Goal: Navigation & Orientation: Find specific page/section

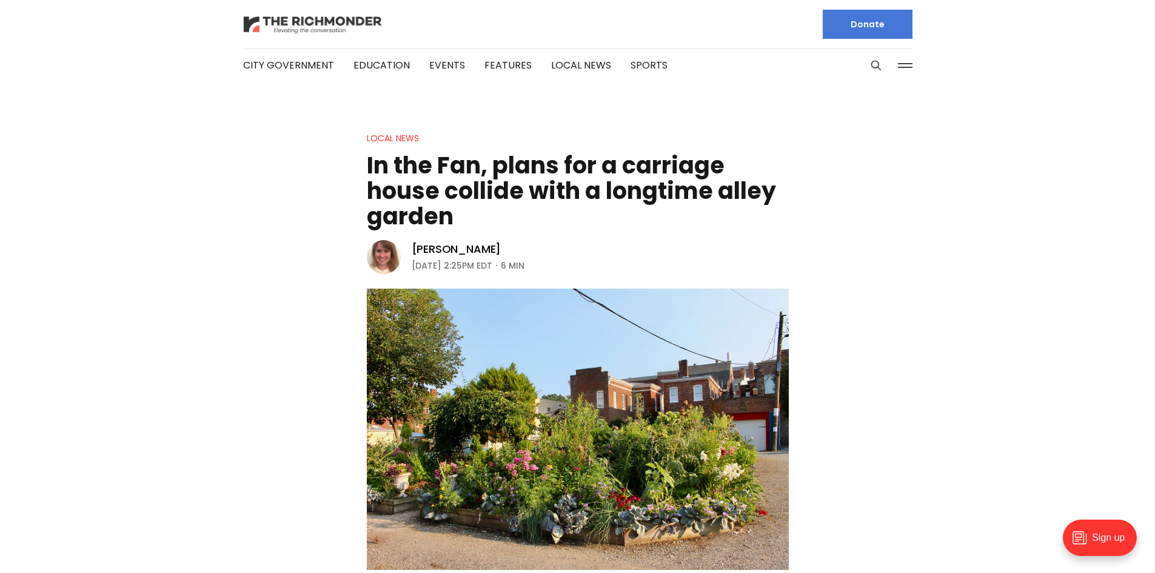
click at [330, 24] on img at bounding box center [312, 24] width 139 height 21
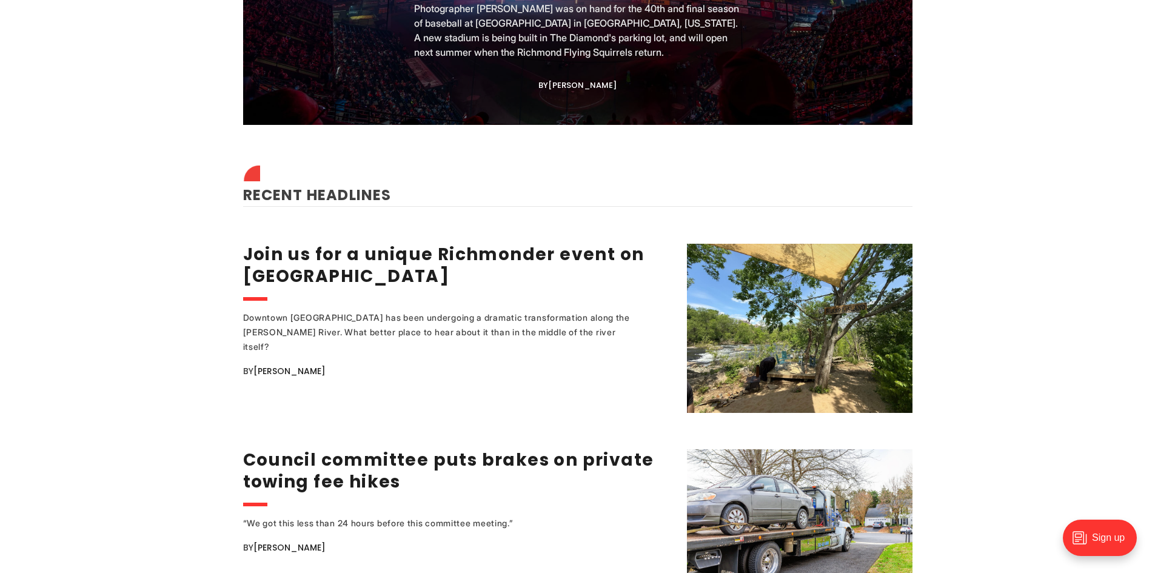
scroll to position [1394, 0]
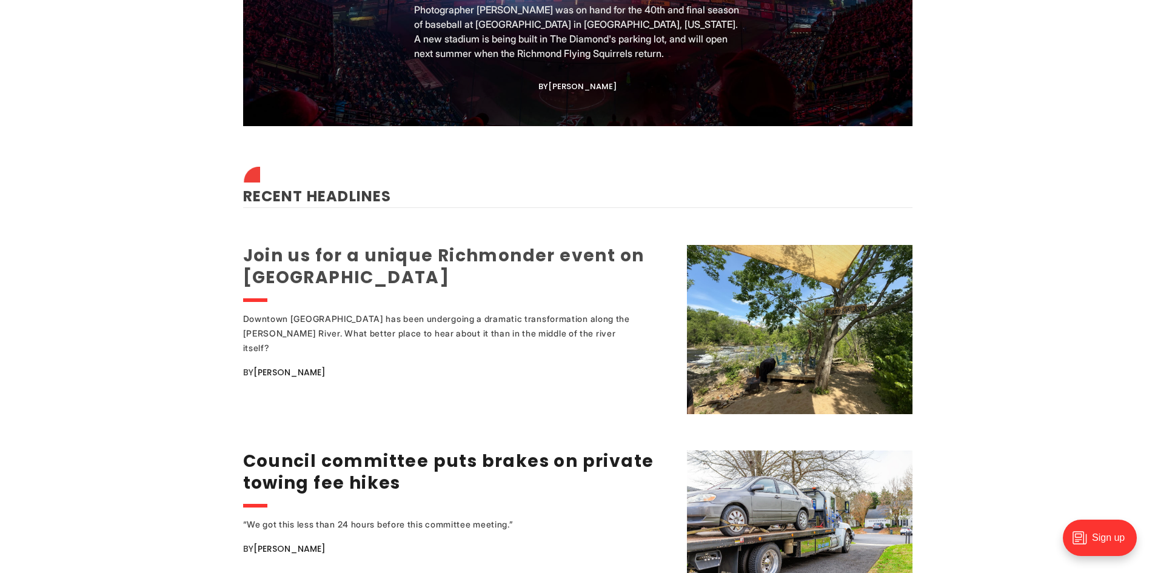
click at [266, 257] on link "Join us for a unique Richmonder event on [GEOGRAPHIC_DATA]" at bounding box center [443, 266] width 401 height 45
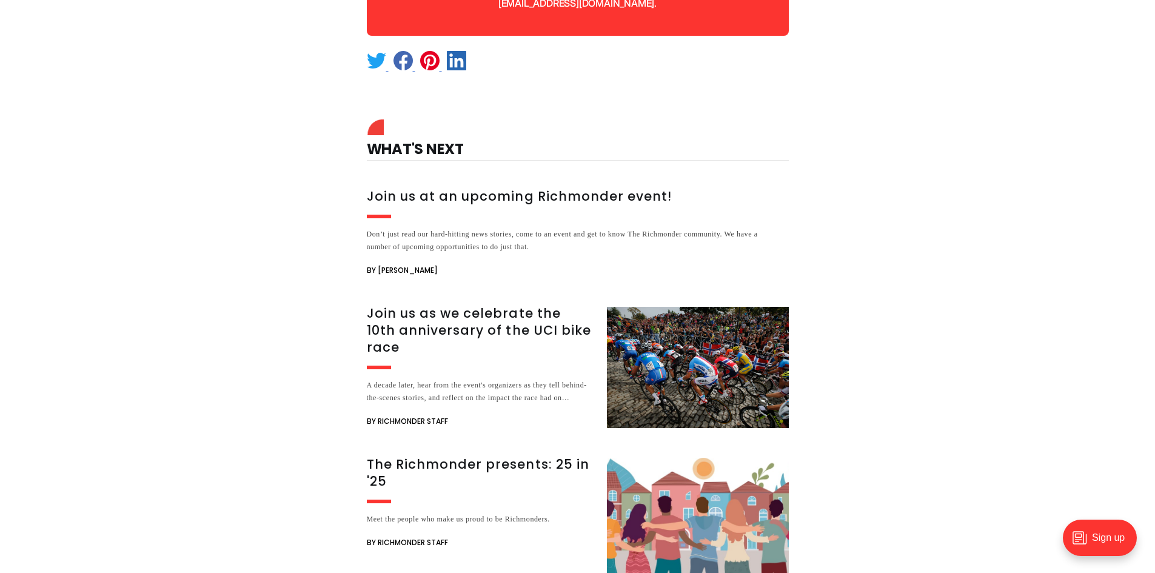
scroll to position [1091, 0]
